Goal: Navigation & Orientation: Find specific page/section

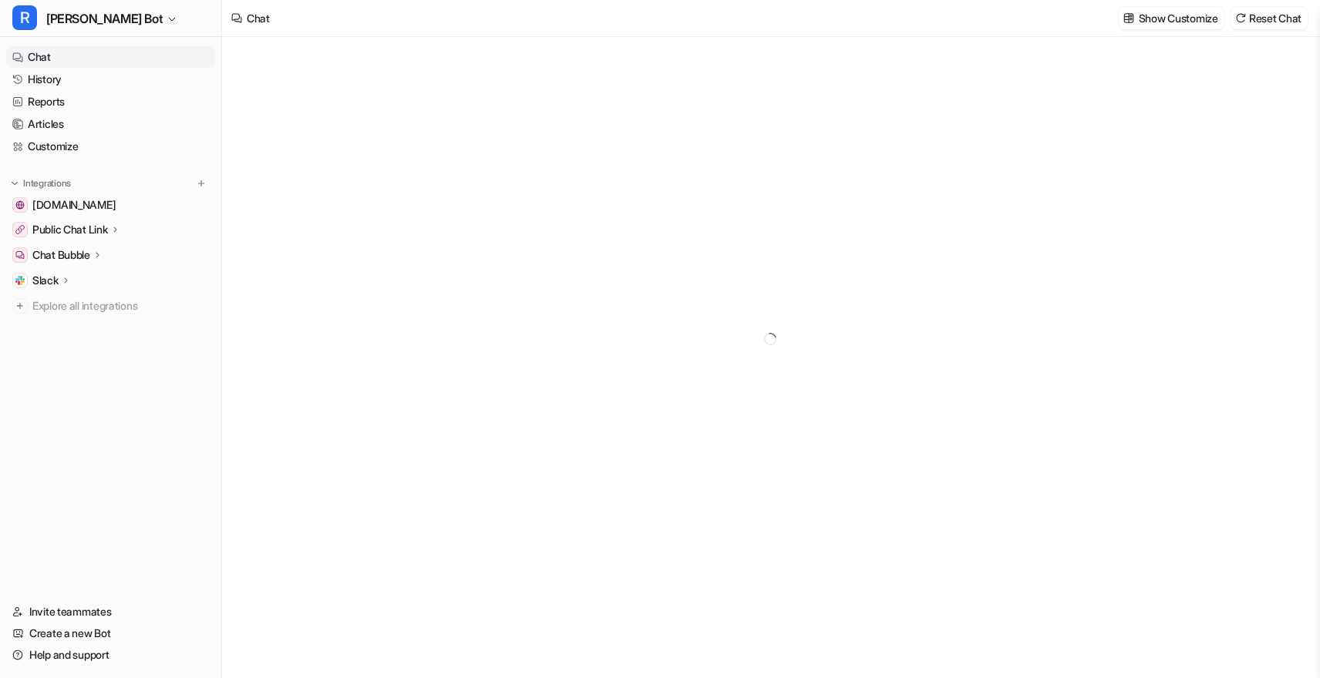
type textarea "**********"
click at [93, 72] on link "History" at bounding box center [110, 80] width 209 height 22
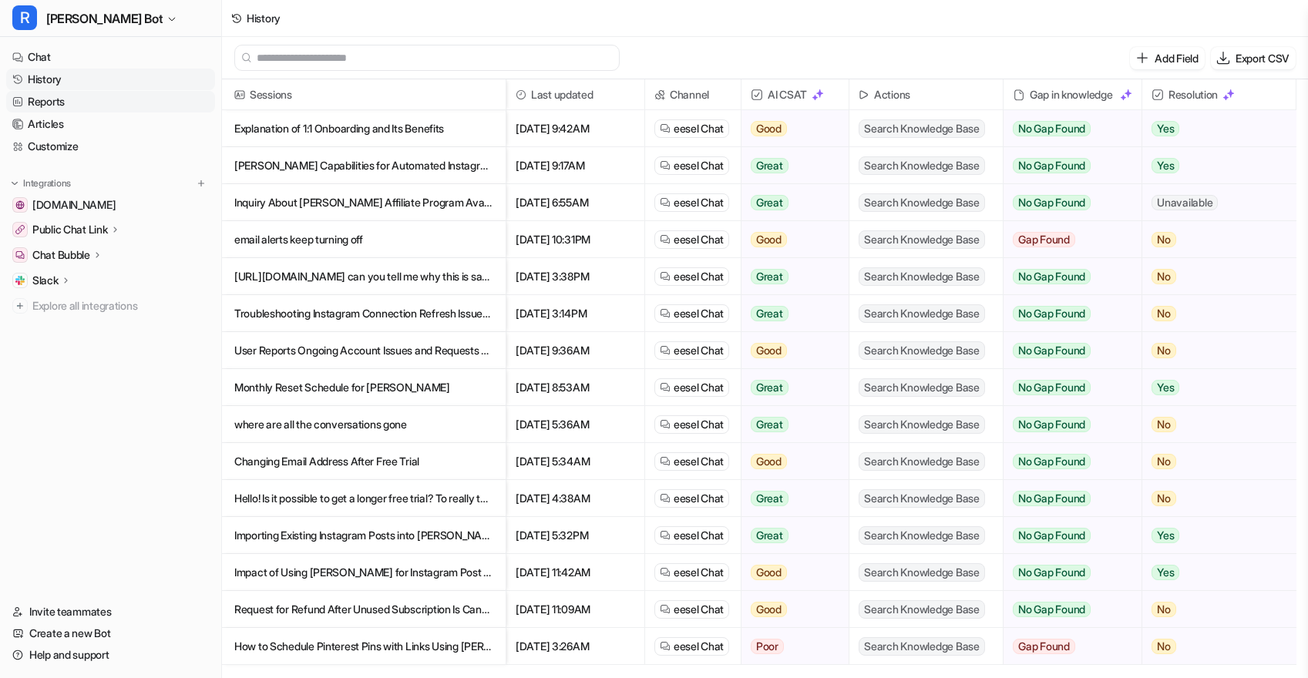
click at [110, 102] on link "Reports" at bounding box center [110, 102] width 209 height 22
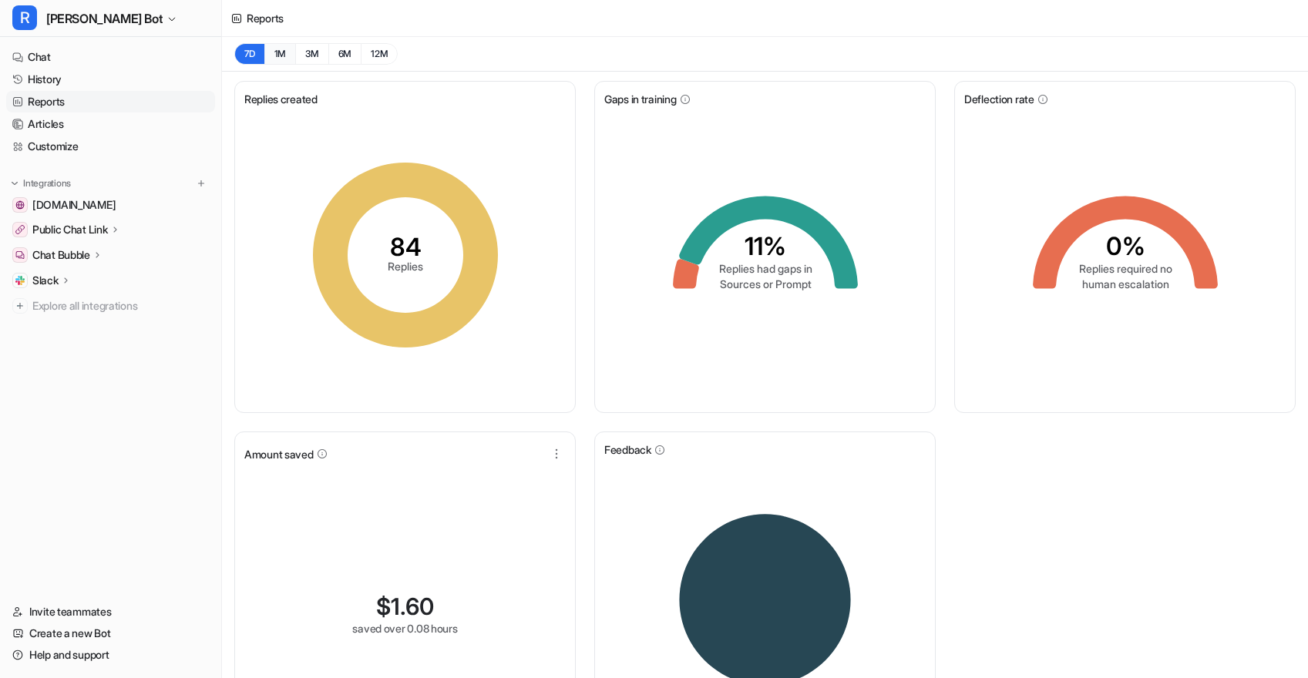
click at [282, 57] on button "1M" at bounding box center [280, 54] width 32 height 22
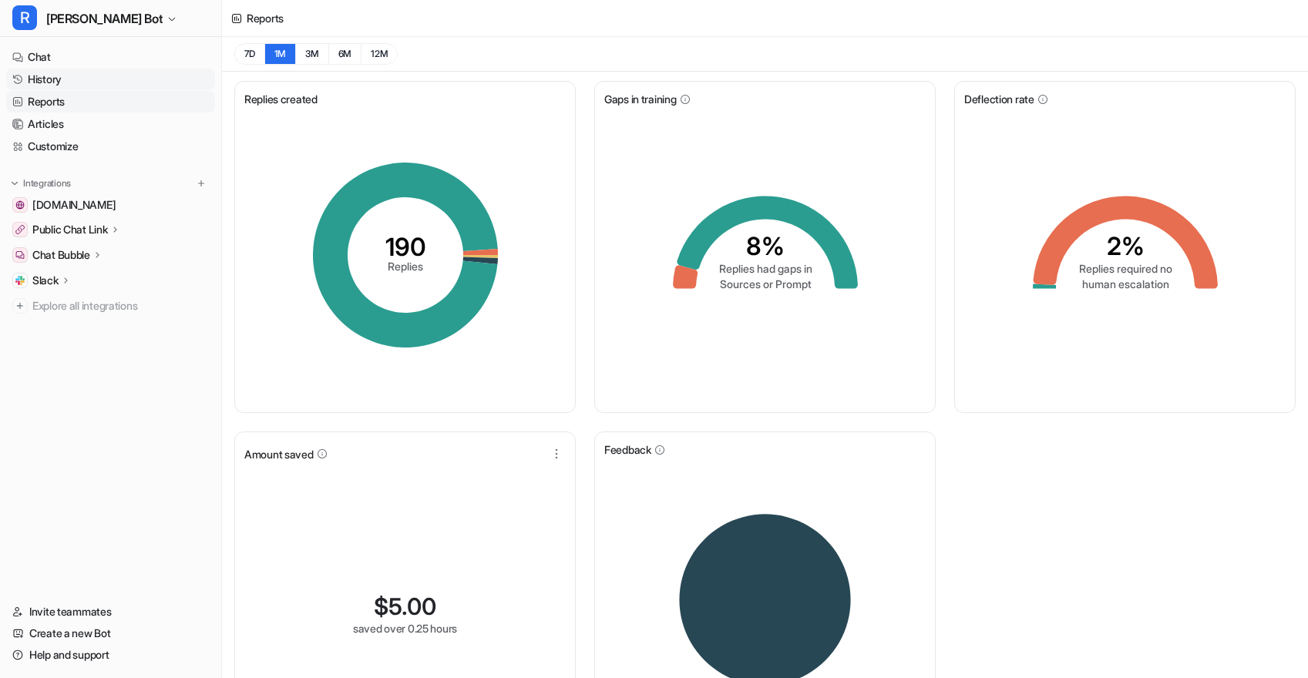
click at [120, 82] on link "History" at bounding box center [110, 80] width 209 height 22
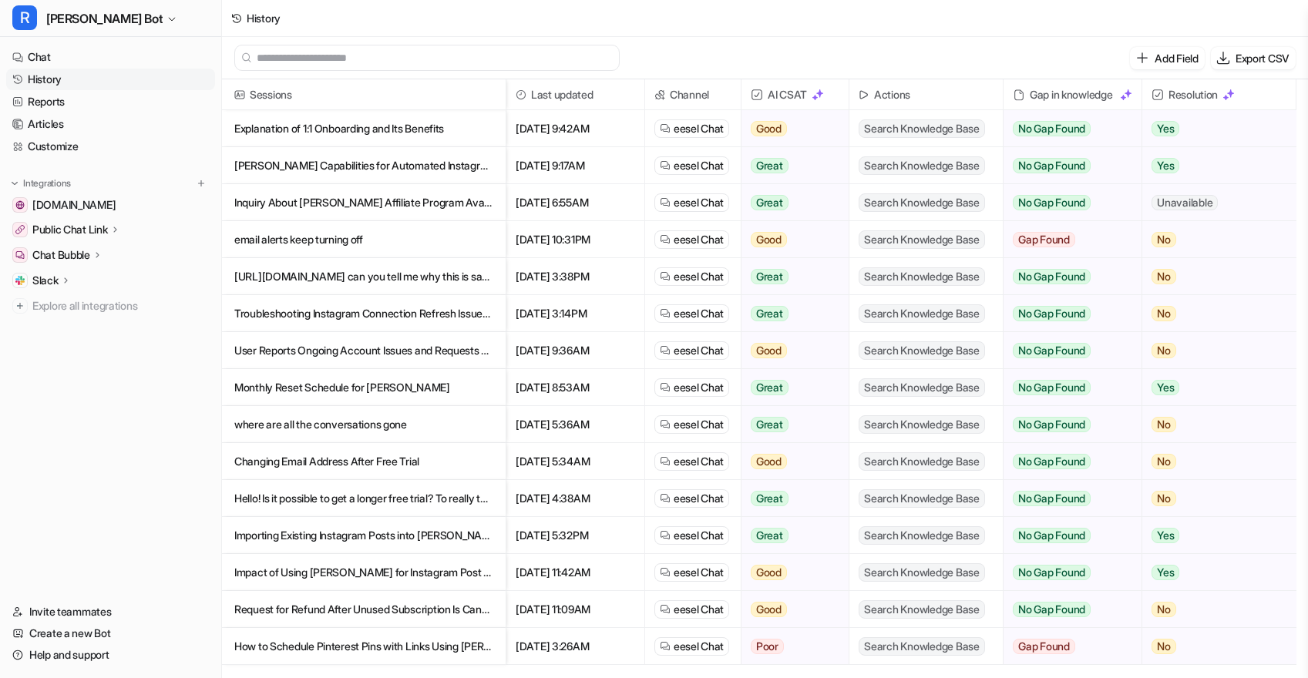
click at [468, 126] on p "Explanation of 1:1 Onboarding and Its Benefits" at bounding box center [363, 128] width 259 height 37
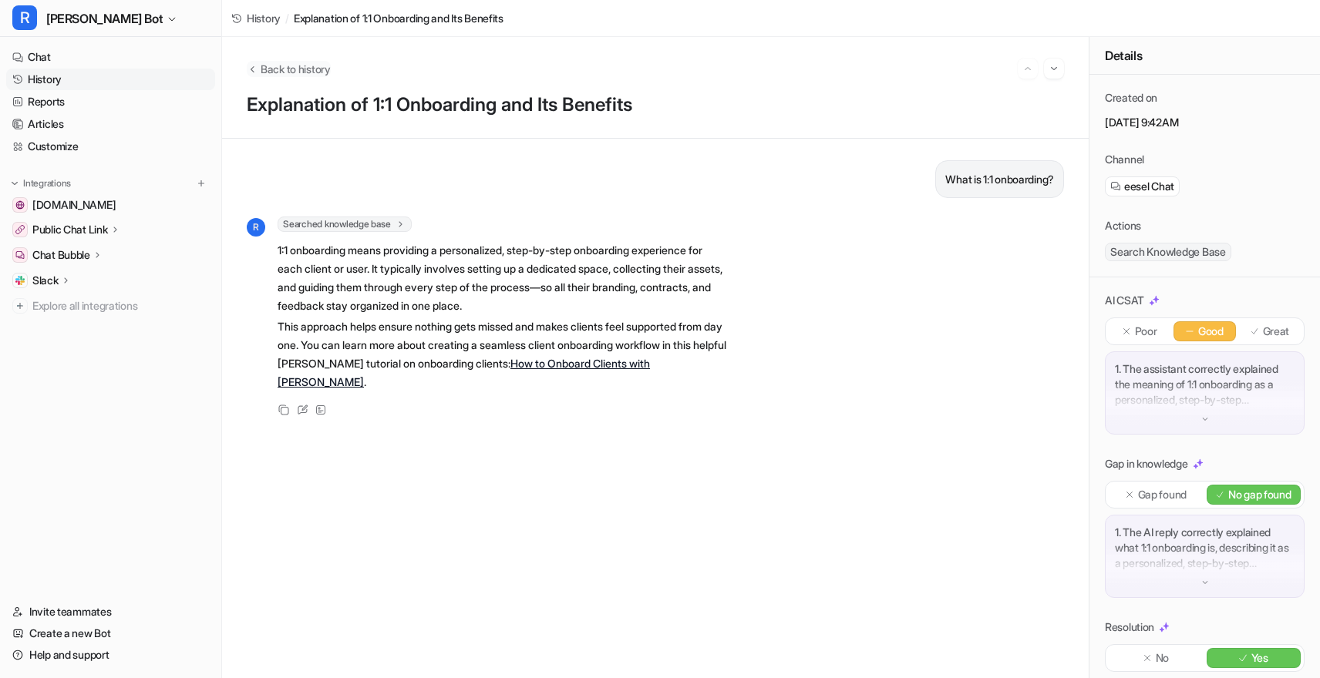
click at [306, 67] on span "Back to history" at bounding box center [296, 69] width 70 height 16
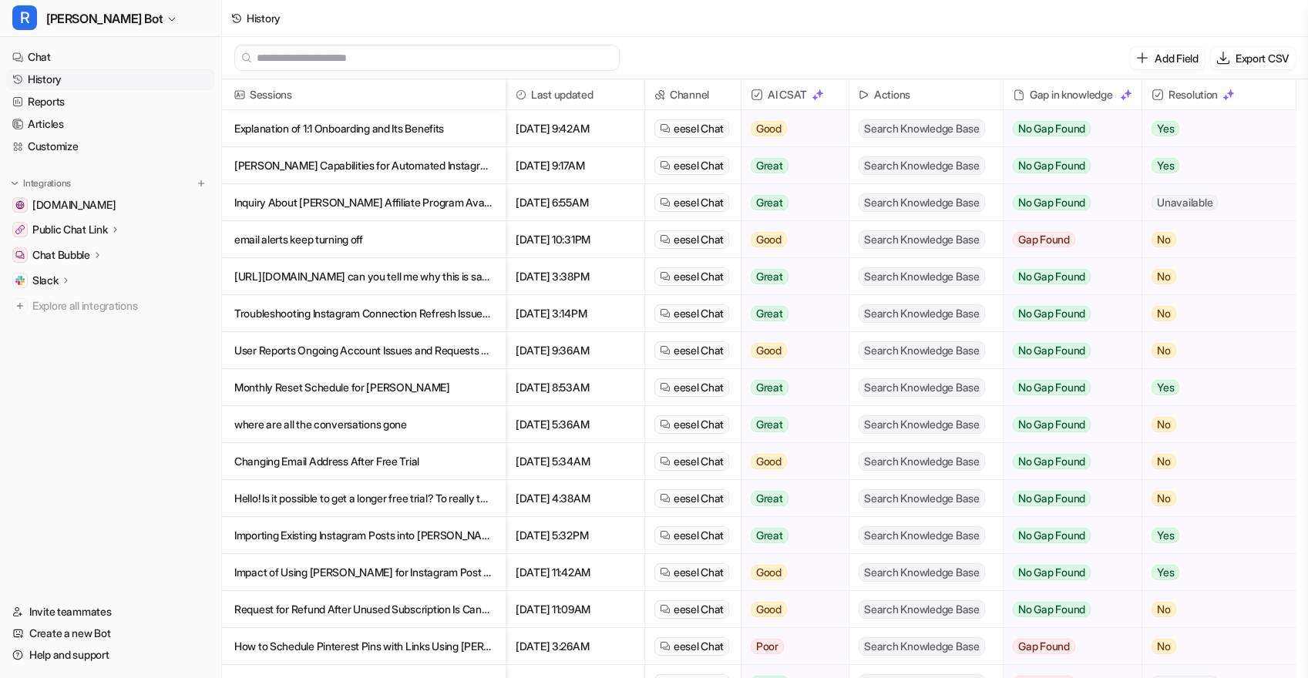
click at [397, 167] on p "[PERSON_NAME] Capabilities for Automated Instagram Story Reposting" at bounding box center [363, 165] width 259 height 37
